Goal: Find specific page/section: Find specific page/section

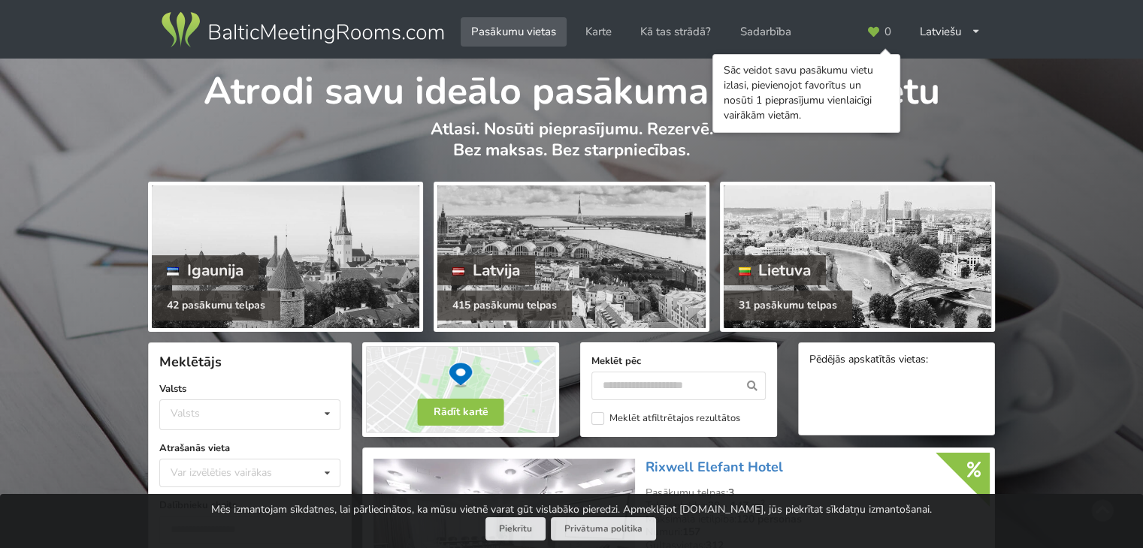
scroll to position [179, 0]
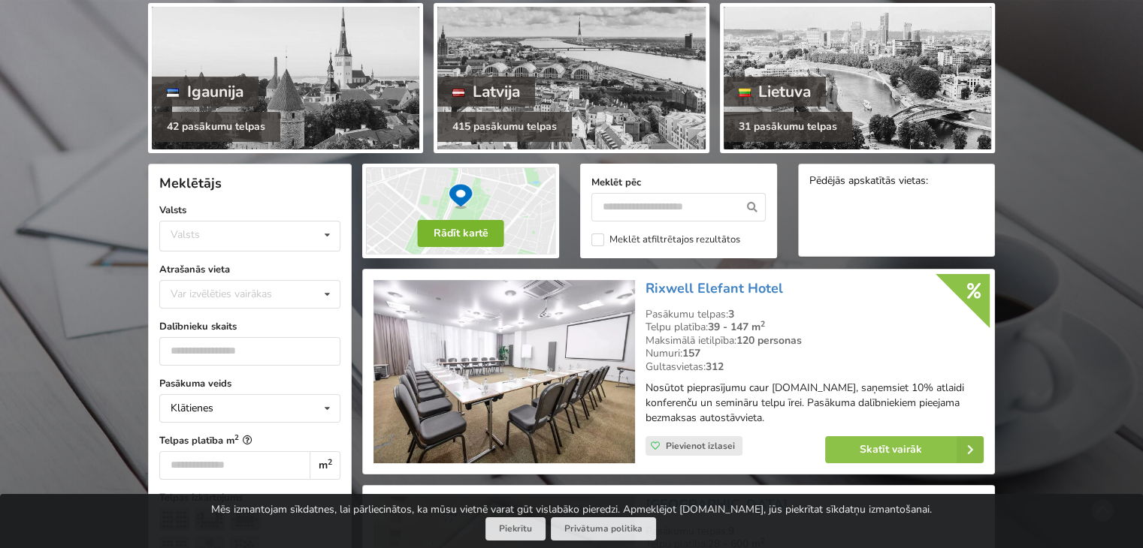
click at [478, 227] on button "Rādīt kartē" at bounding box center [461, 233] width 86 height 27
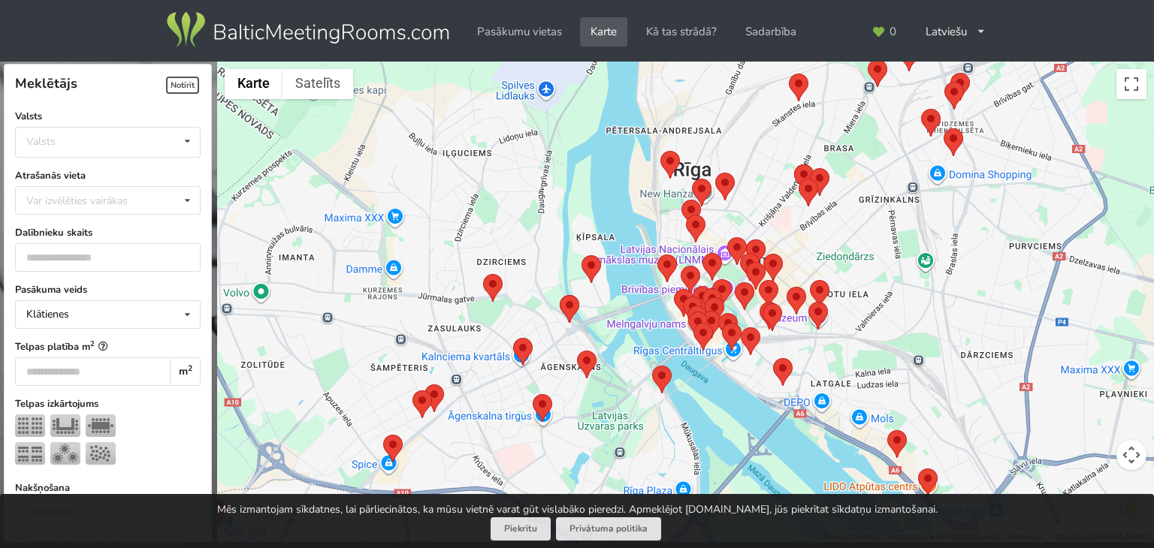
click at [560, 295] on area at bounding box center [560, 295] width 0 height 0
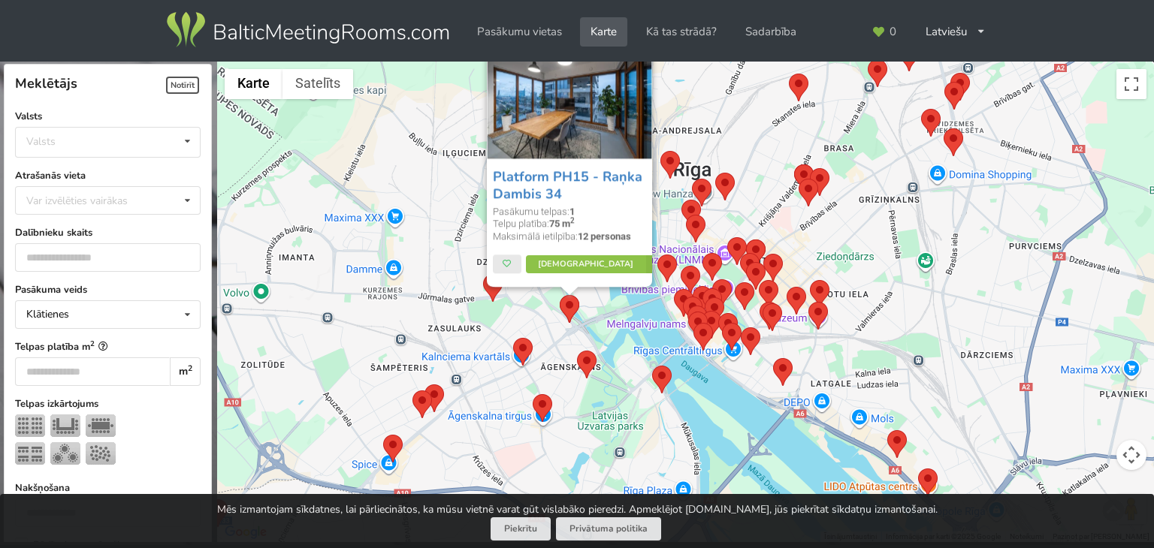
click at [560, 295] on area at bounding box center [560, 295] width 0 height 0
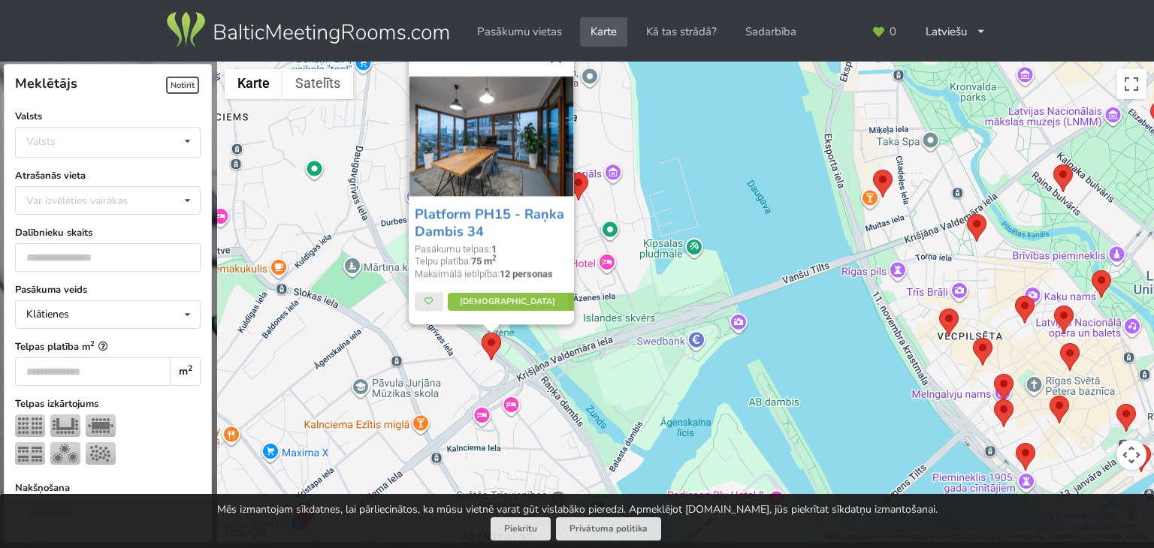
click at [483, 158] on img at bounding box center [491, 136] width 165 height 121
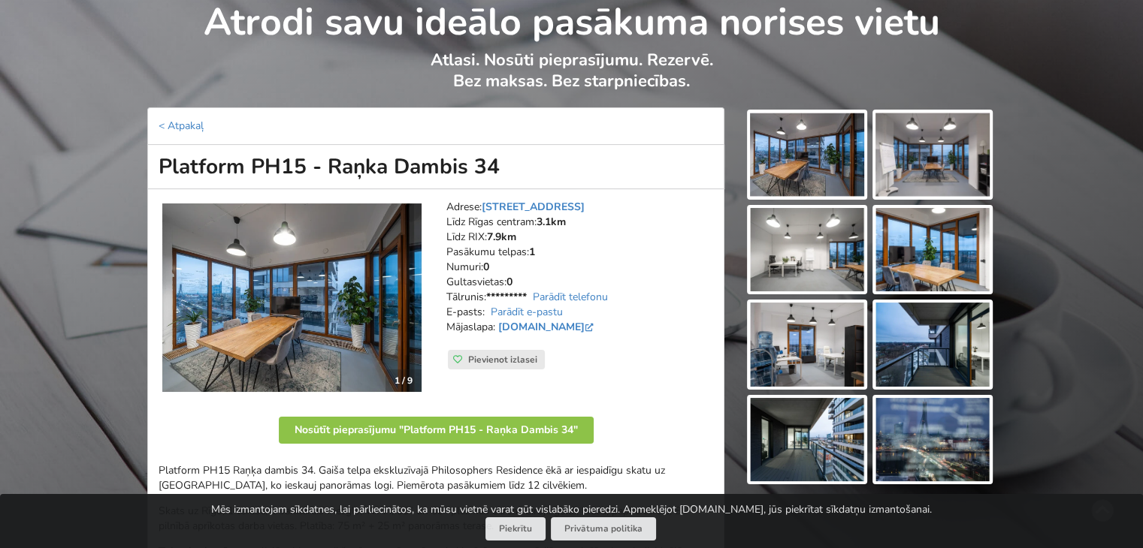
scroll to position [69, 0]
click at [548, 313] on link "Parādīt e-pastu" at bounding box center [527, 312] width 72 height 14
click at [569, 329] on link "[DOMAIN_NAME]" at bounding box center [547, 327] width 98 height 14
drag, startPoint x: 499, startPoint y: 169, endPoint x: 331, endPoint y: 151, distance: 168.5
click at [331, 151] on h1 "Platform PH15 - Raņka Dambis 34" at bounding box center [435, 167] width 577 height 44
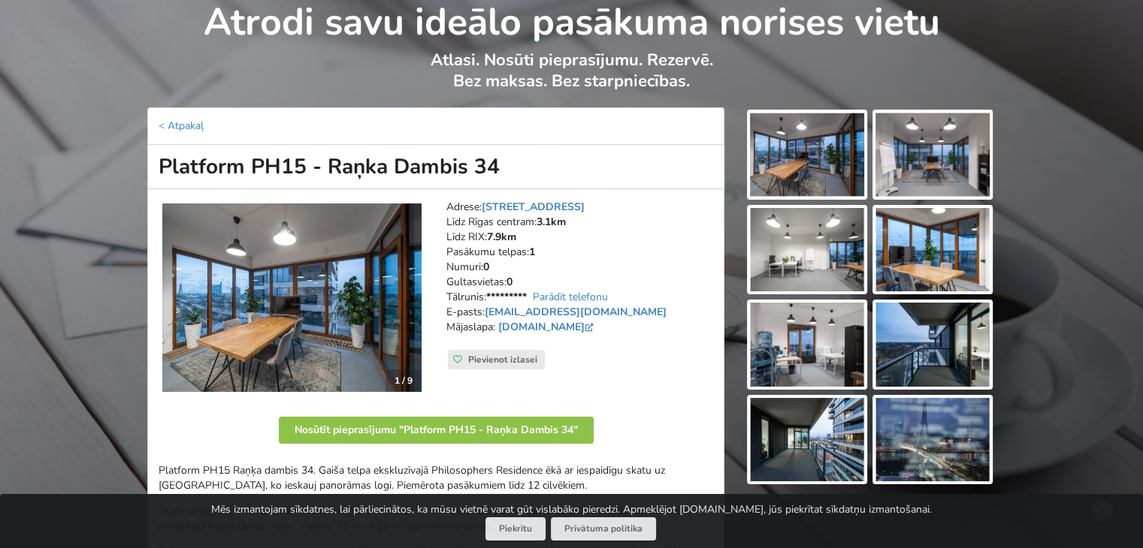
copy h1 "Raņka Dambis 34"
